Goal: Task Accomplishment & Management: Manage account settings

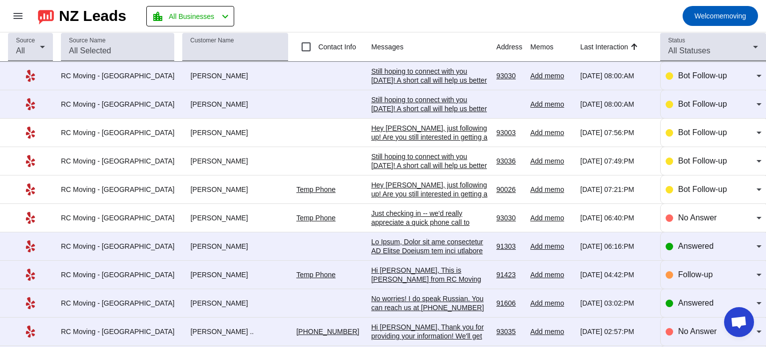
click at [389, 102] on div "Still hoping to connect with you [DATE]! A short call will help us better under…" at bounding box center [429, 126] width 117 height 63
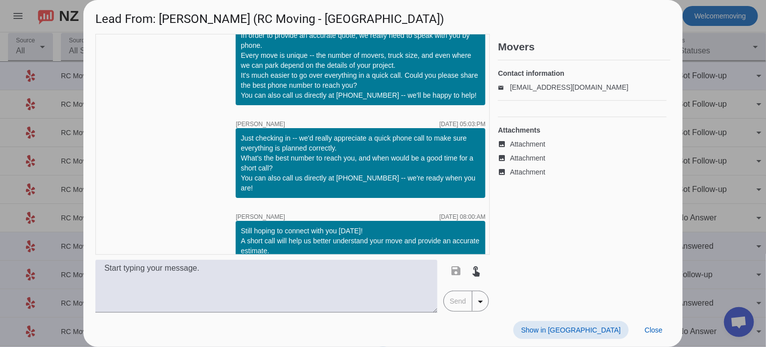
scroll to position [330, 0]
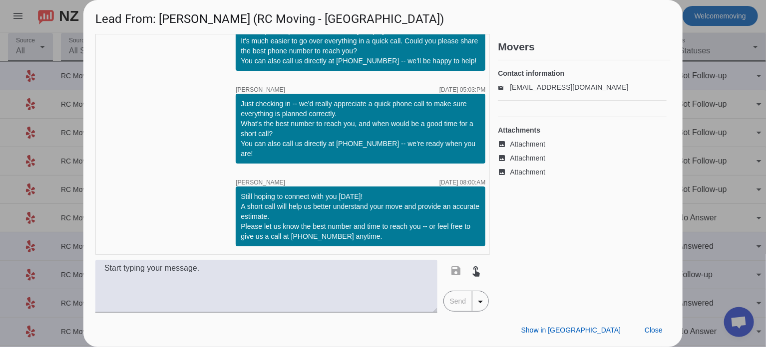
click at [529, 149] on span "Attachment" at bounding box center [527, 144] width 35 height 10
click at [526, 163] on span "Attachment" at bounding box center [527, 158] width 35 height 10
click at [526, 177] on span "Attachment" at bounding box center [527, 172] width 35 height 10
click at [703, 72] on div at bounding box center [383, 173] width 766 height 347
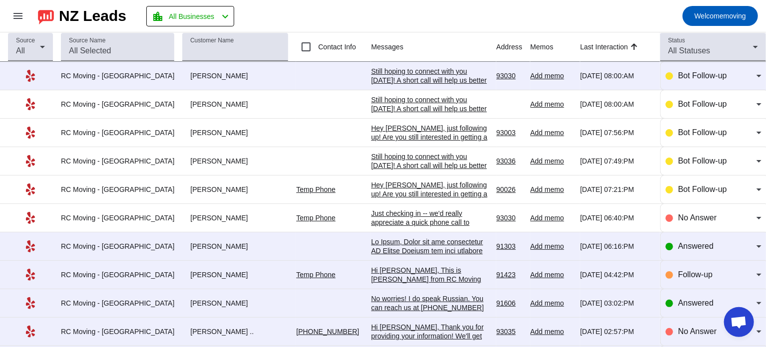
click at [423, 102] on div "Still hoping to connect with you [DATE]! A short call will help us better under…" at bounding box center [429, 126] width 117 height 63
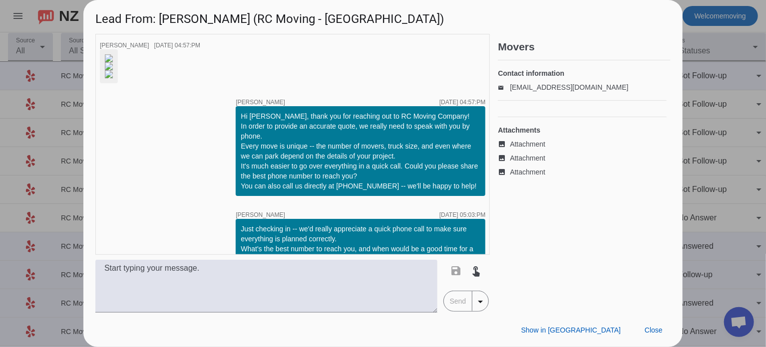
scroll to position [330, 0]
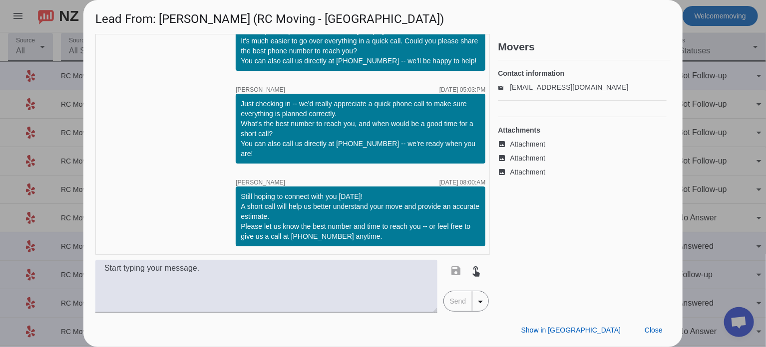
click at [731, 64] on div at bounding box center [383, 173] width 766 height 347
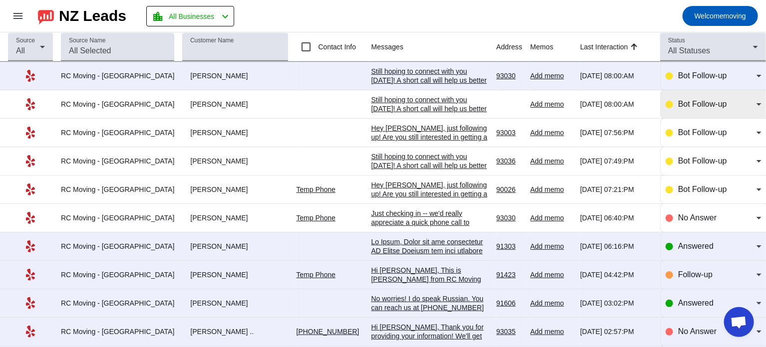
click at [703, 97] on div "Bot Follow-up" at bounding box center [713, 104] width 96 height 28
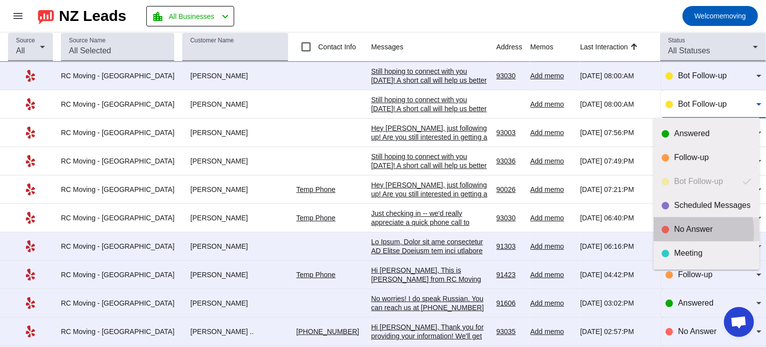
click at [678, 233] on div "No Answer" at bounding box center [712, 230] width 77 height 10
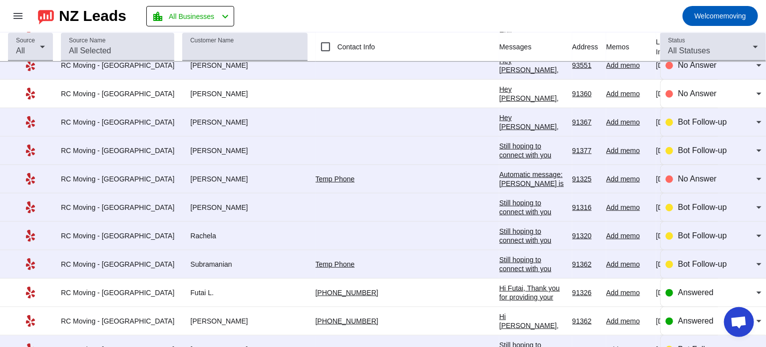
scroll to position [0, 0]
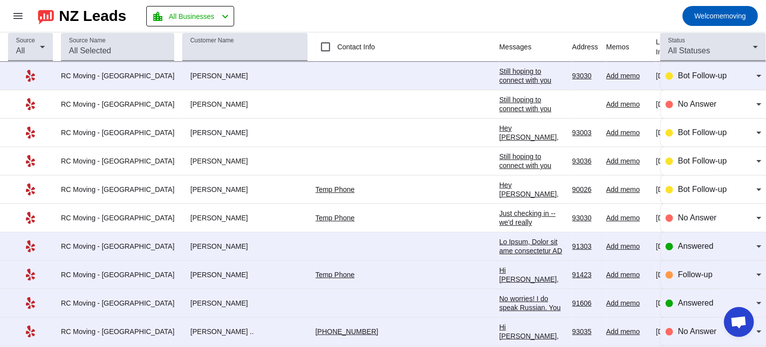
click at [365, 1] on mat-toolbar-row "menu NZ Leads location_city All Businesses chevron_left Welcome moving" at bounding box center [383, 16] width 766 height 32
